Goal: Information Seeking & Learning: Learn about a topic

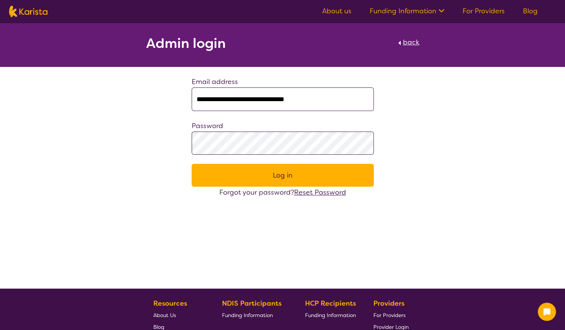
click at [252, 184] on button "Log in" at bounding box center [283, 175] width 182 height 23
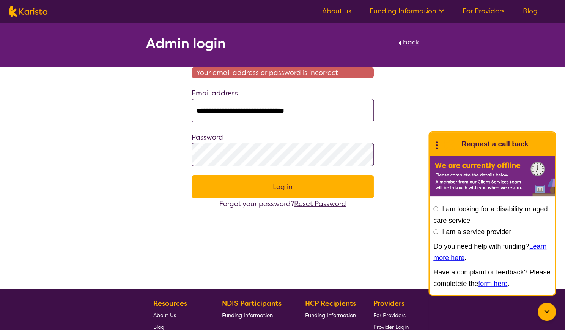
click at [313, 182] on button "Log in" at bounding box center [283, 186] width 182 height 23
click at [489, 8] on link "For Providers" at bounding box center [484, 10] width 42 height 9
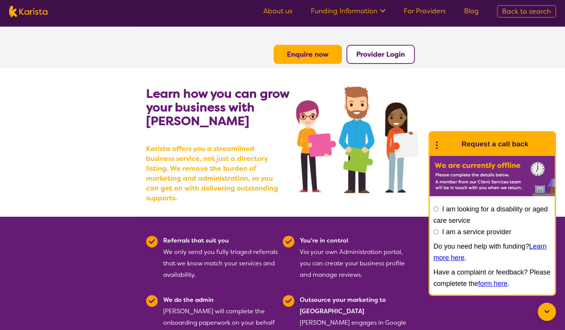
click at [320, 59] on button "Enquire now" at bounding box center [308, 54] width 68 height 19
click at [310, 52] on b "Enquire now" at bounding box center [308, 54] width 42 height 9
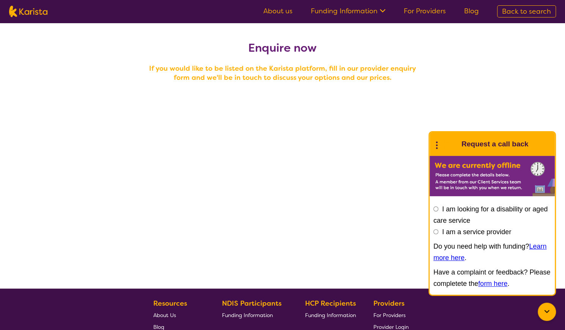
click at [545, 310] on icon at bounding box center [546, 310] width 5 height 3
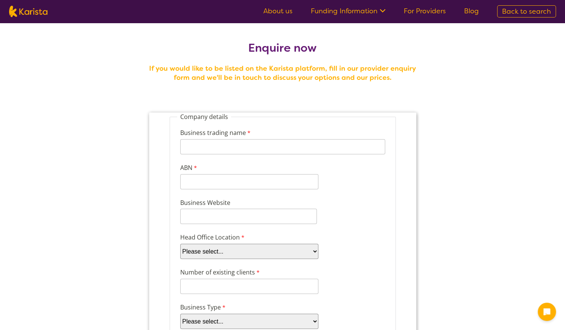
click at [46, 15] on img at bounding box center [28, 11] width 38 height 11
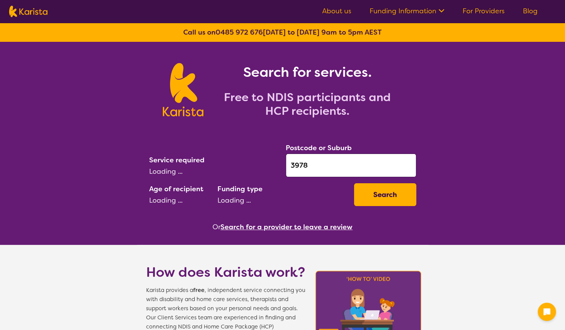
select select "Support worker"
select select "EC"
select select "NDIS"
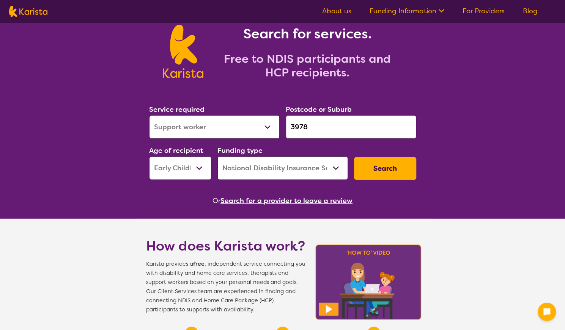
scroll to position [76, 0]
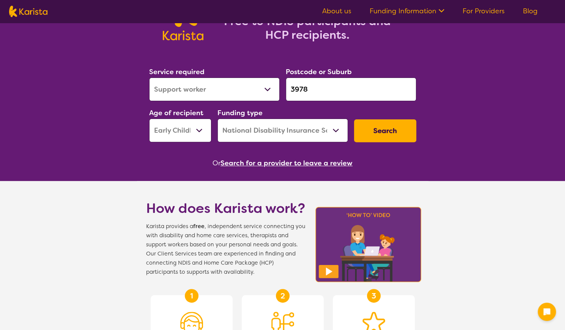
click at [401, 129] on button "Search" at bounding box center [385, 130] width 62 height 23
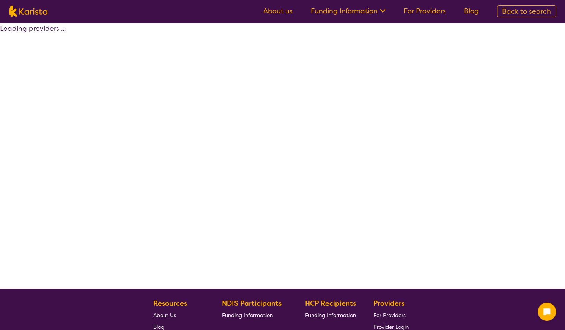
select select "by_score"
